Goal: Task Accomplishment & Management: Manage account settings

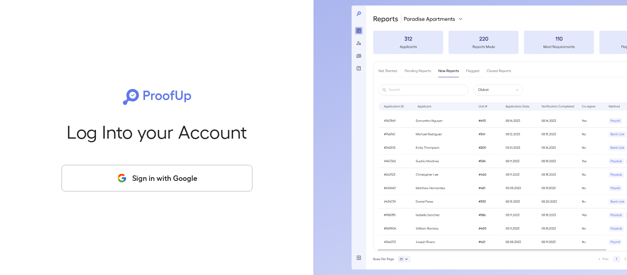
click at [170, 180] on button "Sign in with Google" at bounding box center [157, 178] width 191 height 27
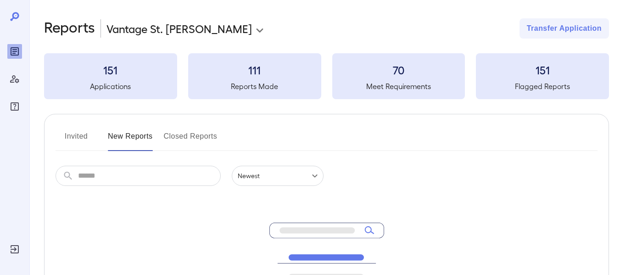
click at [69, 137] on button "Invited" at bounding box center [76, 140] width 41 height 22
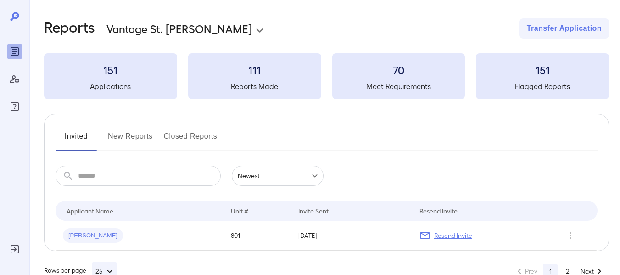
click at [135, 135] on button "New Reports" at bounding box center [130, 140] width 45 height 22
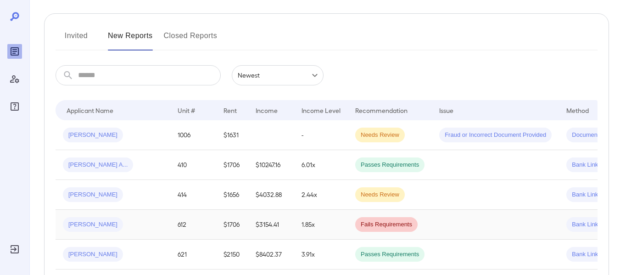
scroll to position [138, 0]
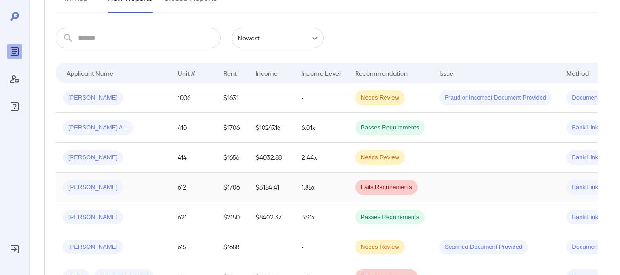
click at [85, 186] on span "[PERSON_NAME]" at bounding box center [93, 187] width 60 height 9
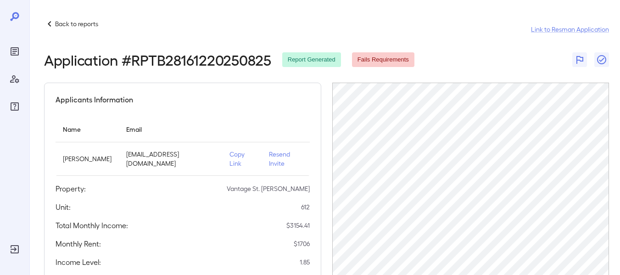
click at [270, 155] on p "Resend Invite" at bounding box center [286, 159] width 34 height 18
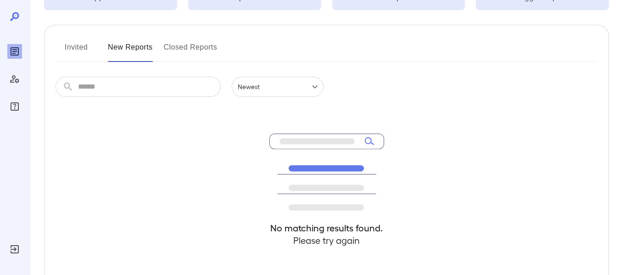
scroll to position [92, 0]
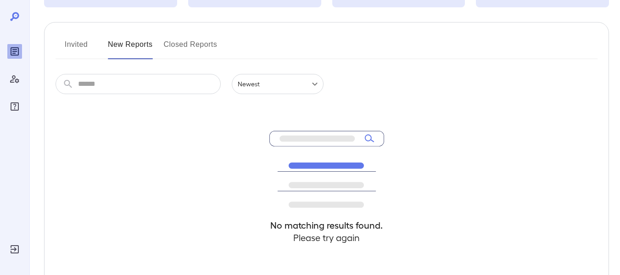
click at [125, 44] on button "New Reports" at bounding box center [130, 48] width 45 height 22
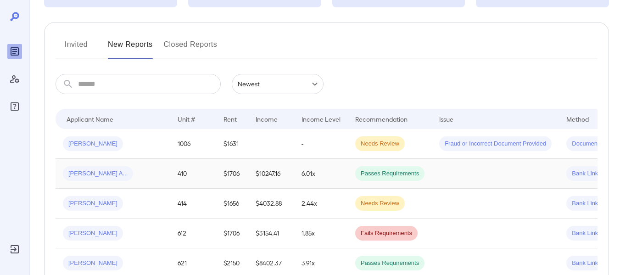
click at [85, 174] on span "[PERSON_NAME] A..." at bounding box center [98, 173] width 70 height 9
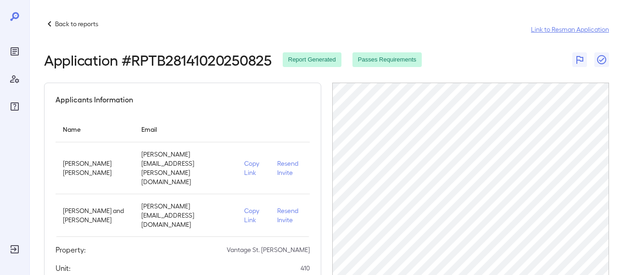
click at [563, 31] on link "Link to Resman Application" at bounding box center [570, 29] width 78 height 9
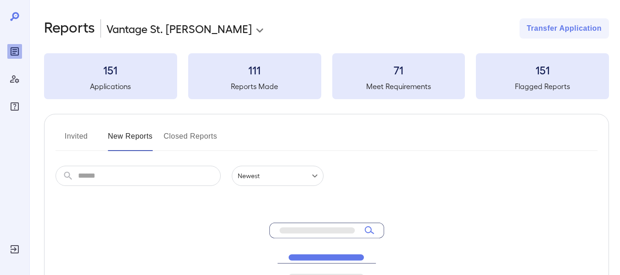
drag, startPoint x: 0, startPoint y: 0, endPoint x: 283, endPoint y: 122, distance: 308.6
click at [283, 122] on div "Invited New Reports Closed Reports ​ ​ Newest ****** No matching results found.…" at bounding box center [326, 252] width 565 height 277
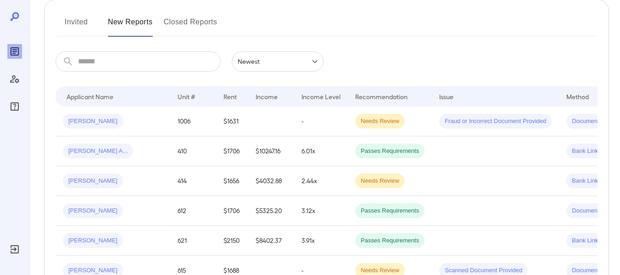
scroll to position [138, 0]
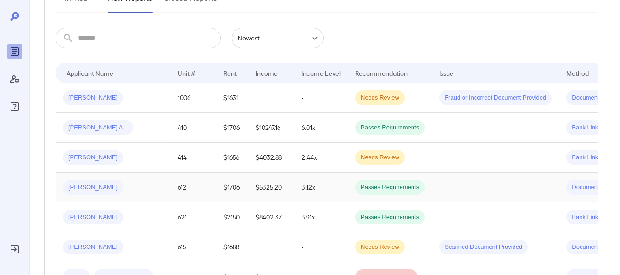
click at [85, 189] on span "[PERSON_NAME]" at bounding box center [93, 187] width 60 height 9
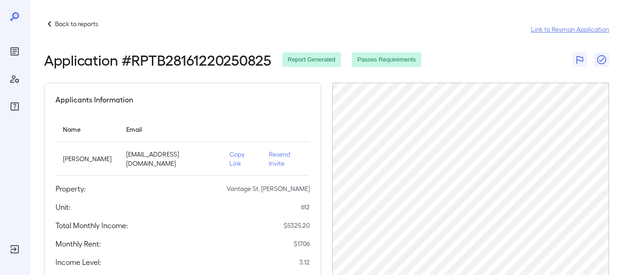
click at [568, 32] on link "Link to Resman Application" at bounding box center [570, 29] width 78 height 9
